Goal: Use online tool/utility: Utilize a website feature to perform a specific function

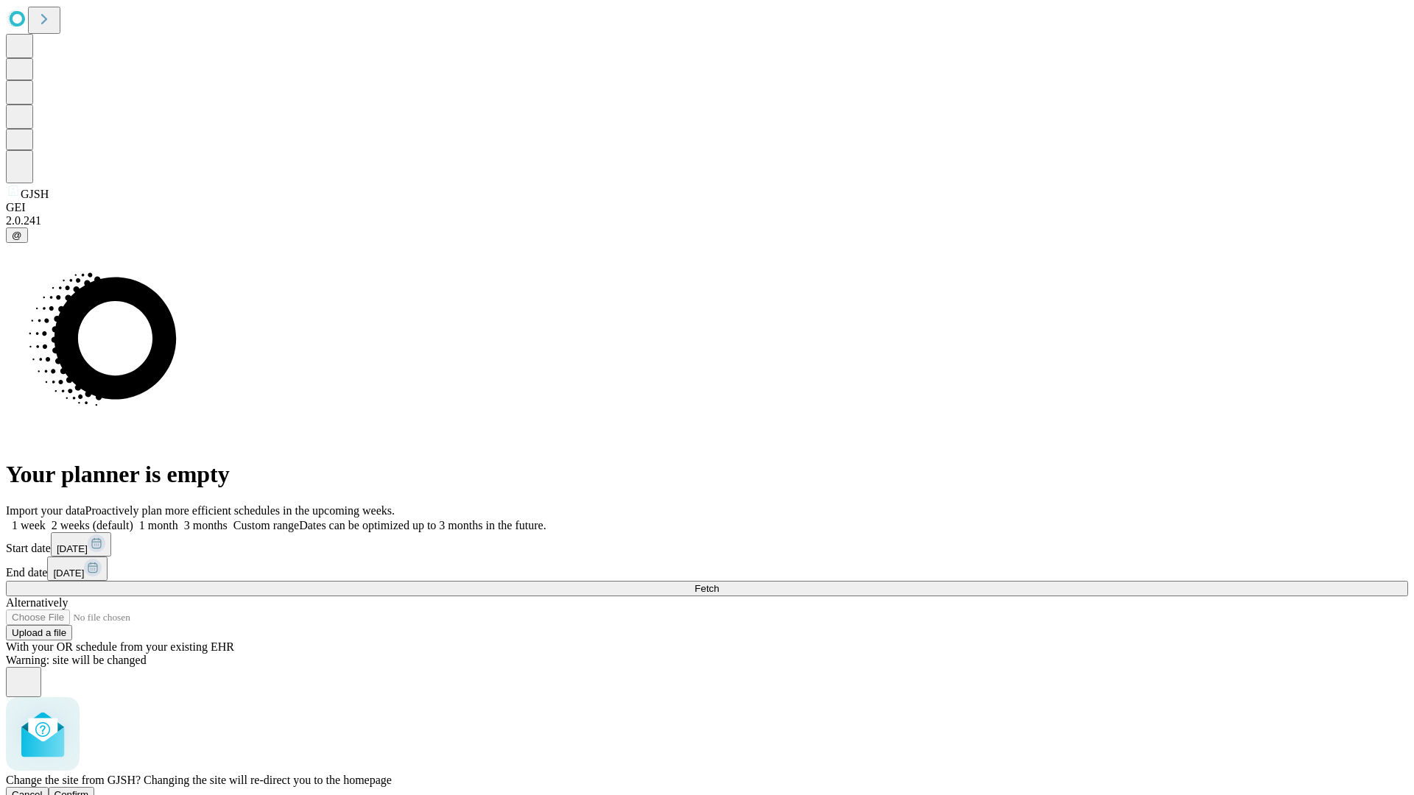
click at [89, 790] on span "Confirm" at bounding box center [72, 795] width 35 height 11
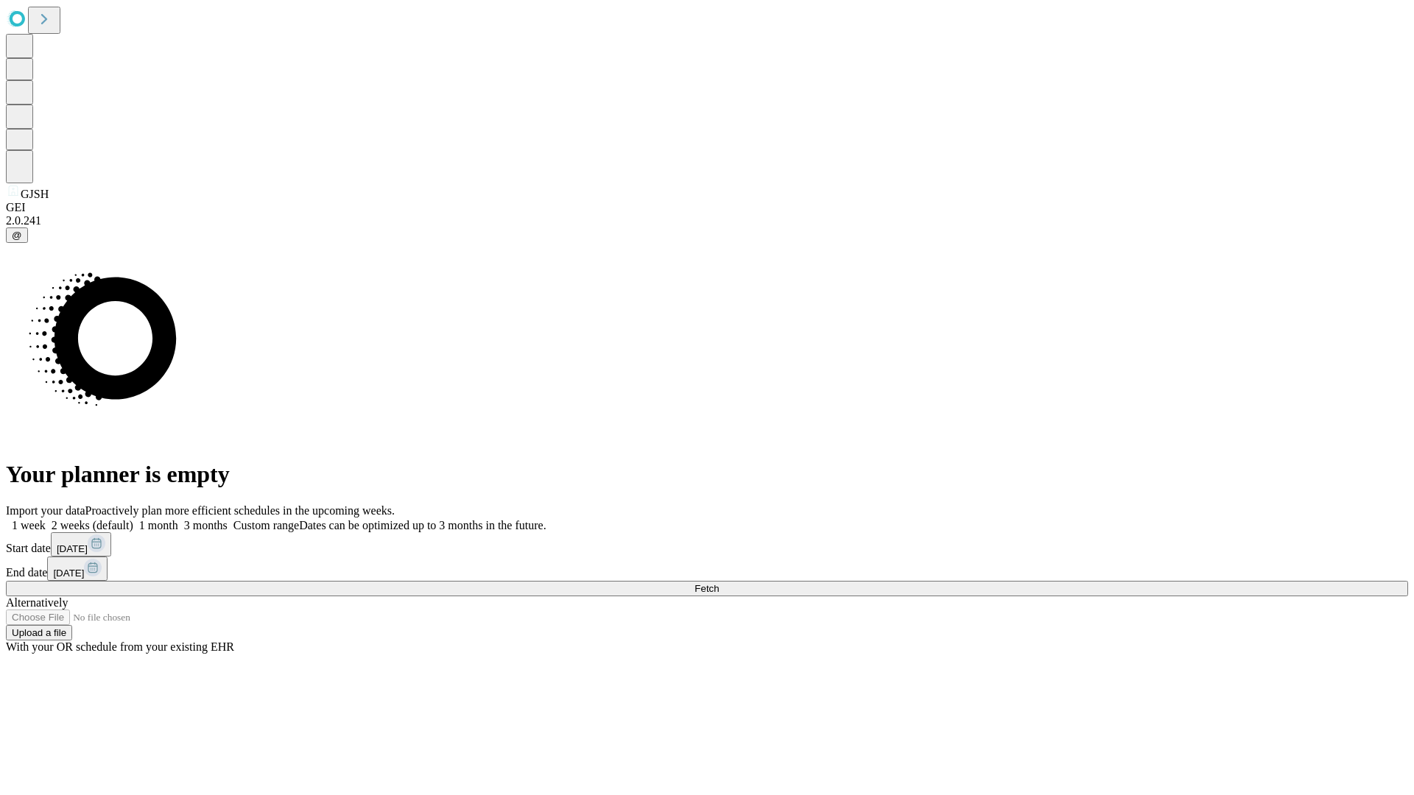
click at [133, 519] on label "2 weeks (default)" at bounding box center [90, 525] width 88 height 13
click at [719, 583] on span "Fetch" at bounding box center [707, 588] width 24 height 11
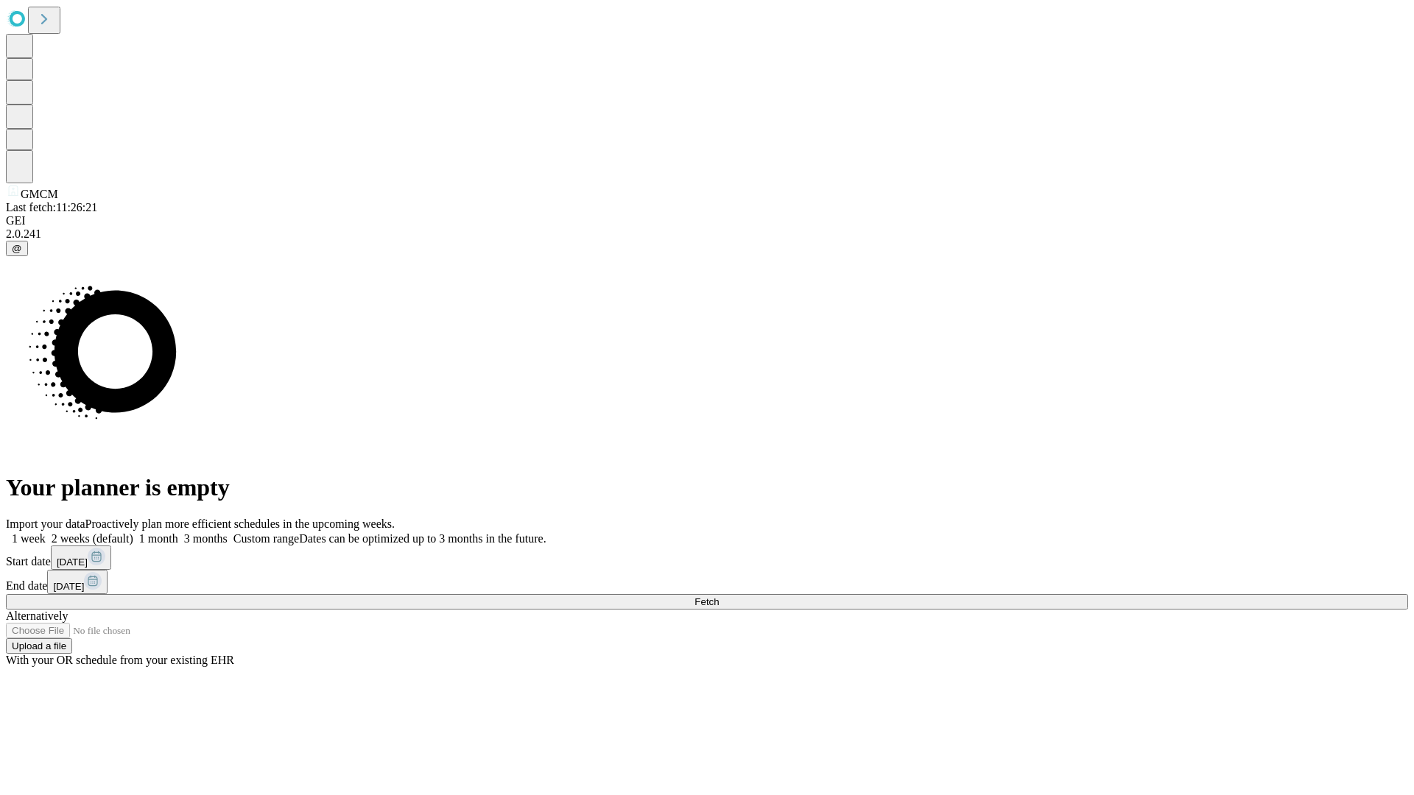
click at [719, 597] on span "Fetch" at bounding box center [707, 602] width 24 height 11
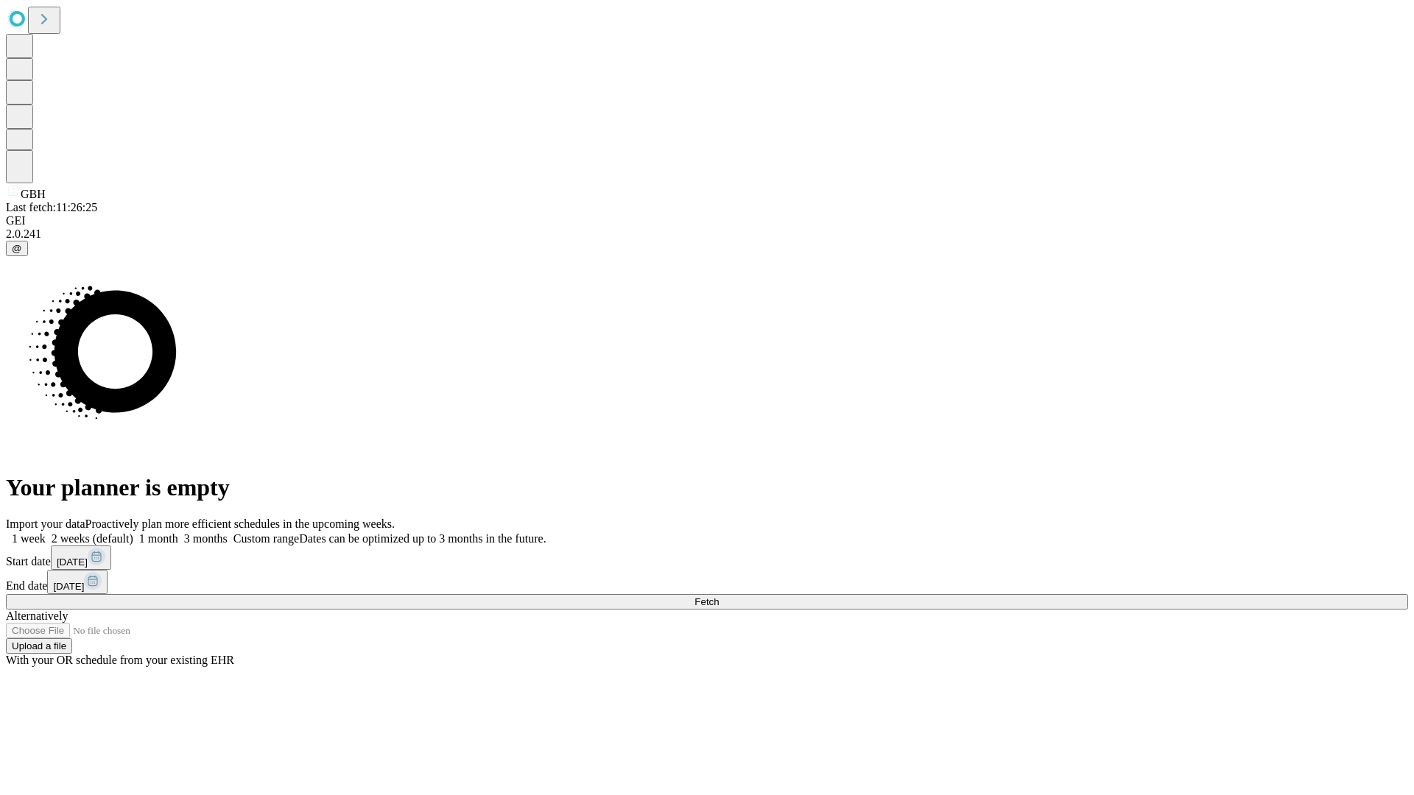
click at [719, 597] on span "Fetch" at bounding box center [707, 602] width 24 height 11
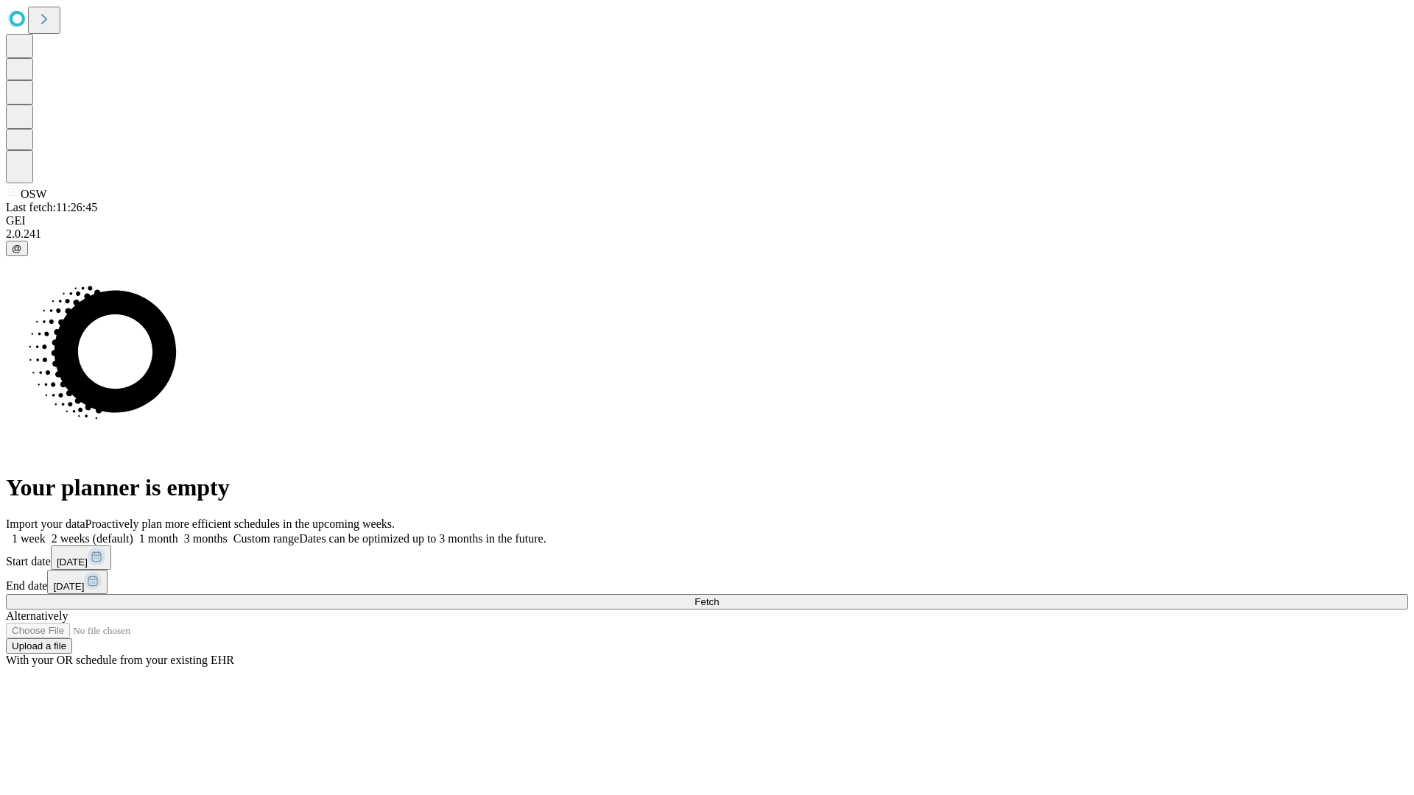
click at [133, 532] on label "2 weeks (default)" at bounding box center [90, 538] width 88 height 13
click at [719, 597] on span "Fetch" at bounding box center [707, 602] width 24 height 11
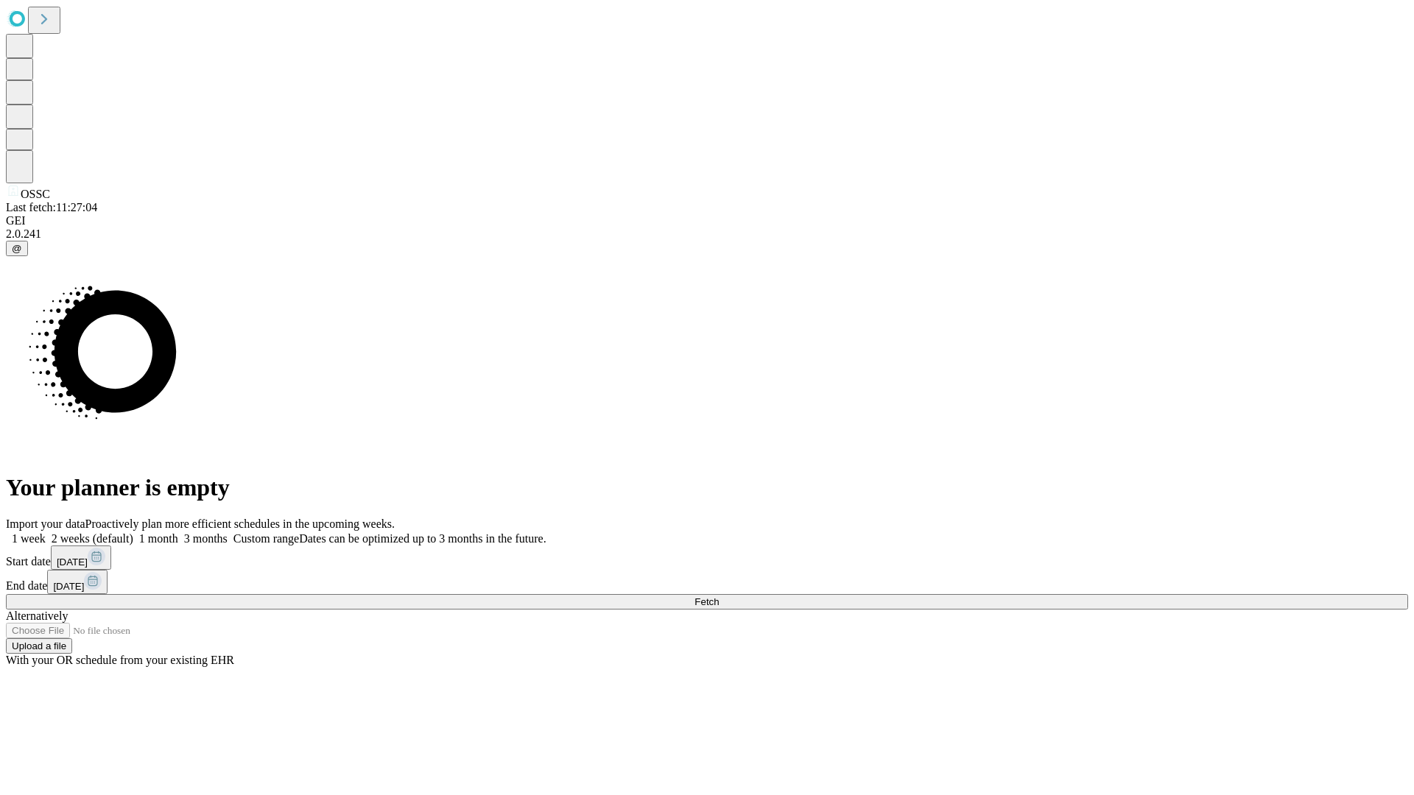
click at [133, 532] on label "2 weeks (default)" at bounding box center [90, 538] width 88 height 13
click at [719, 597] on span "Fetch" at bounding box center [707, 602] width 24 height 11
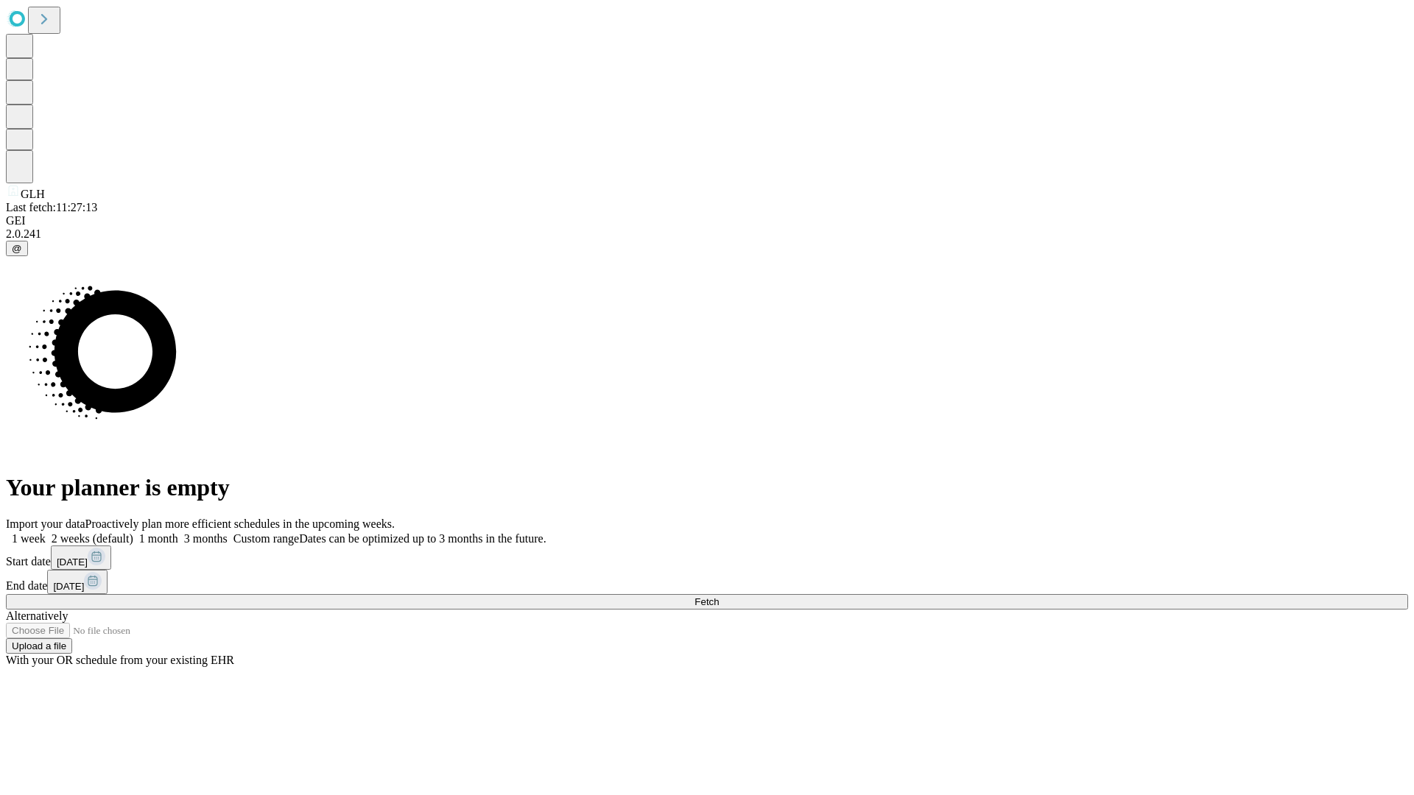
click at [133, 532] on label "2 weeks (default)" at bounding box center [90, 538] width 88 height 13
click at [719, 597] on span "Fetch" at bounding box center [707, 602] width 24 height 11
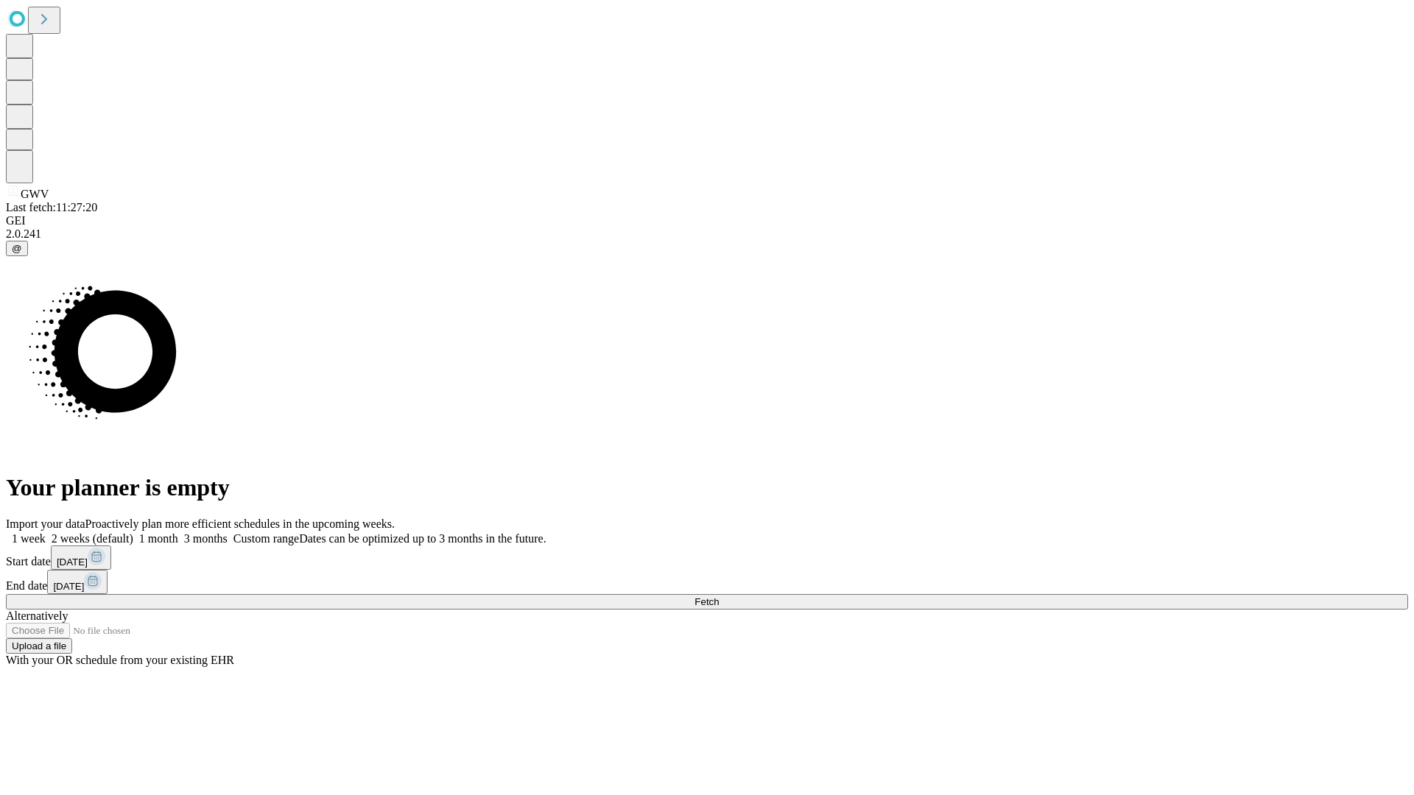
click at [133, 532] on label "2 weeks (default)" at bounding box center [90, 538] width 88 height 13
click at [719, 597] on span "Fetch" at bounding box center [707, 602] width 24 height 11
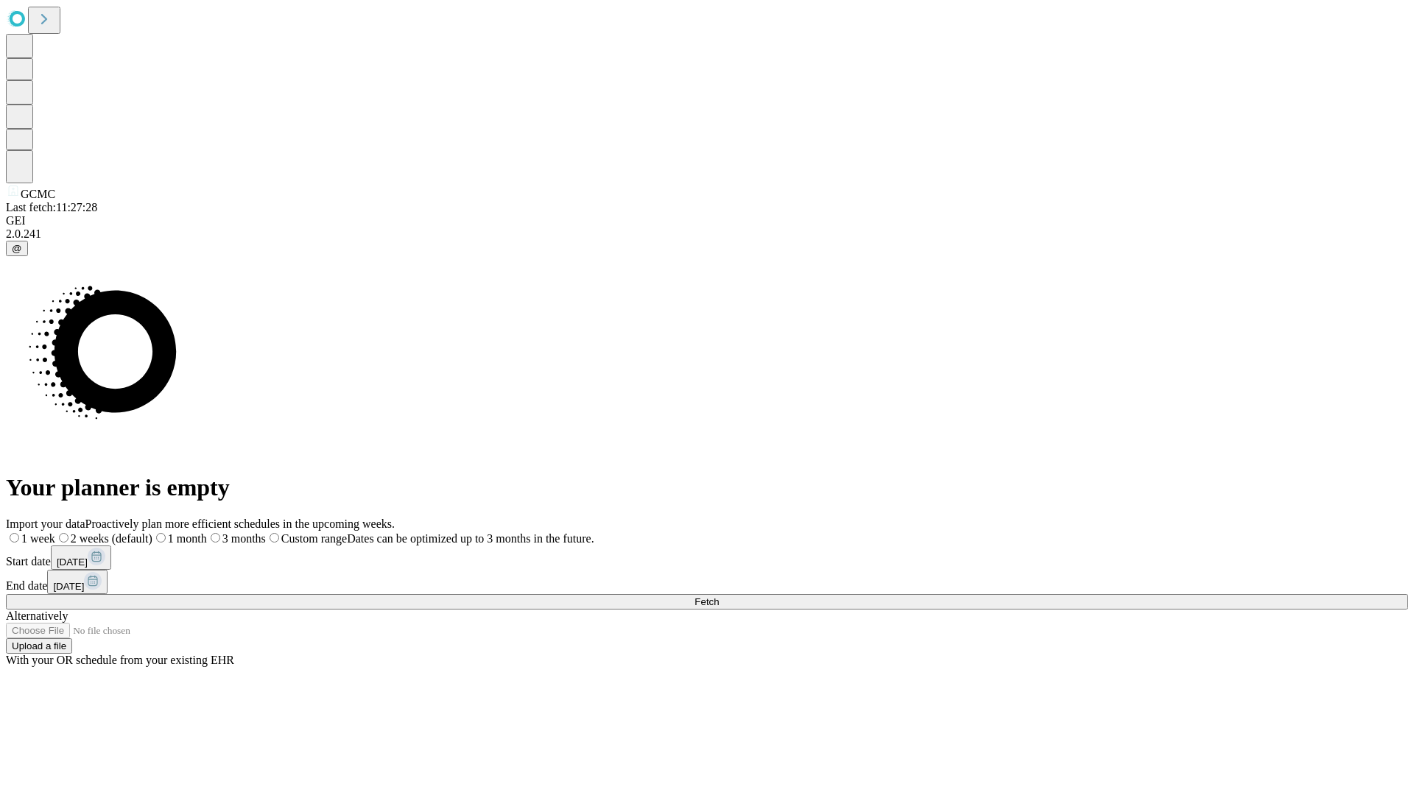
click at [719, 597] on span "Fetch" at bounding box center [707, 602] width 24 height 11
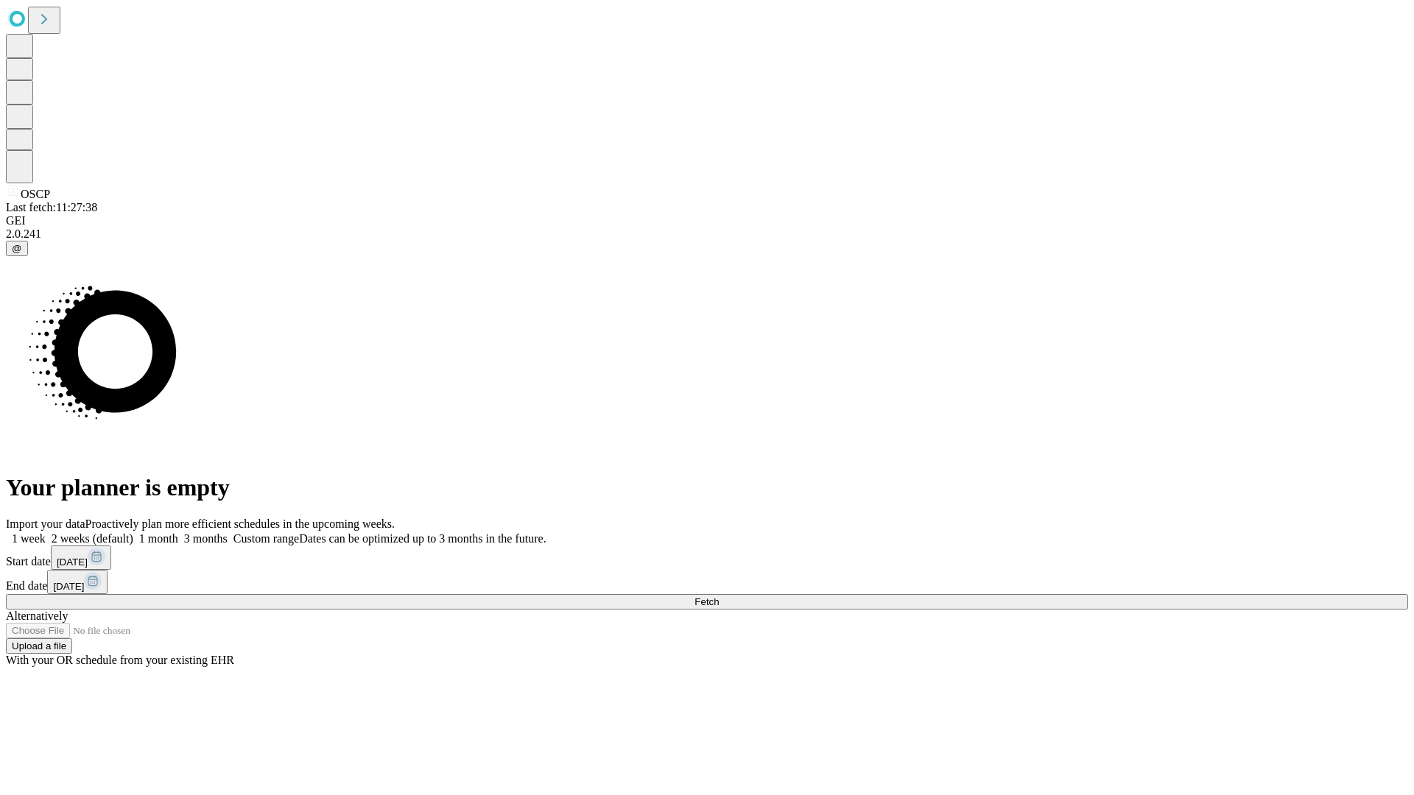
click at [133, 532] on label "2 weeks (default)" at bounding box center [90, 538] width 88 height 13
click at [719, 597] on span "Fetch" at bounding box center [707, 602] width 24 height 11
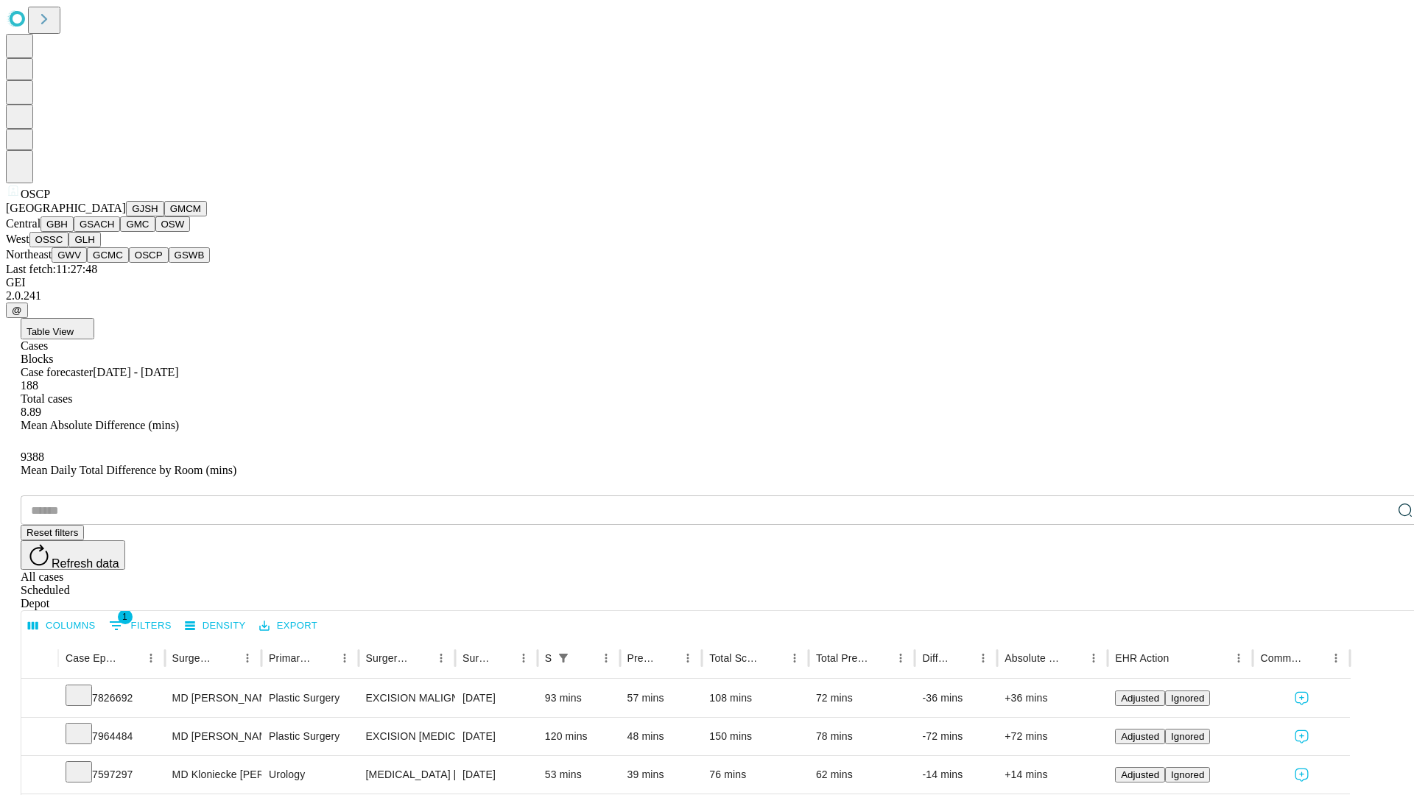
click at [169, 263] on button "GSWB" at bounding box center [190, 254] width 42 height 15
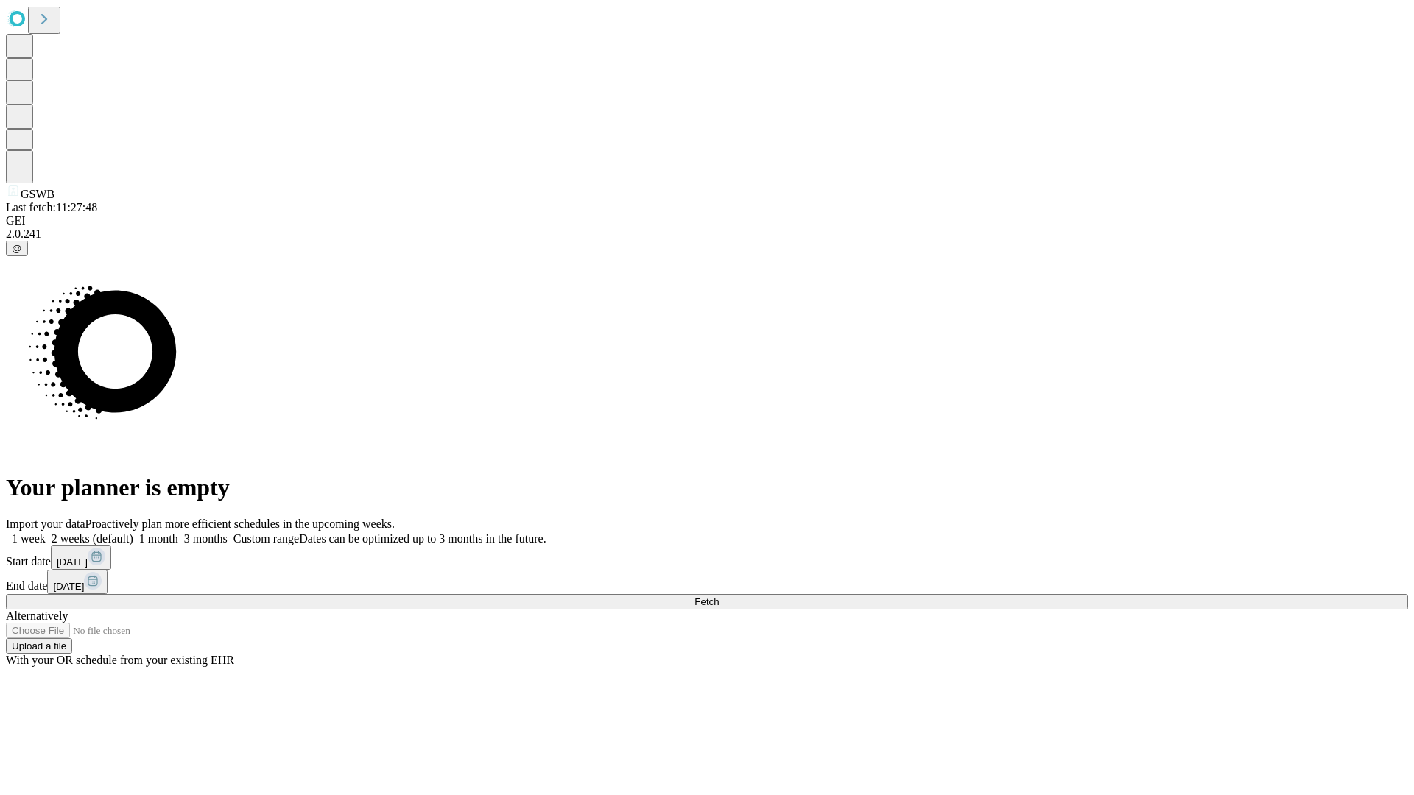
click at [133, 532] on label "2 weeks (default)" at bounding box center [90, 538] width 88 height 13
click at [719, 597] on span "Fetch" at bounding box center [707, 602] width 24 height 11
